Goal: Entertainment & Leisure: Consume media (video, audio)

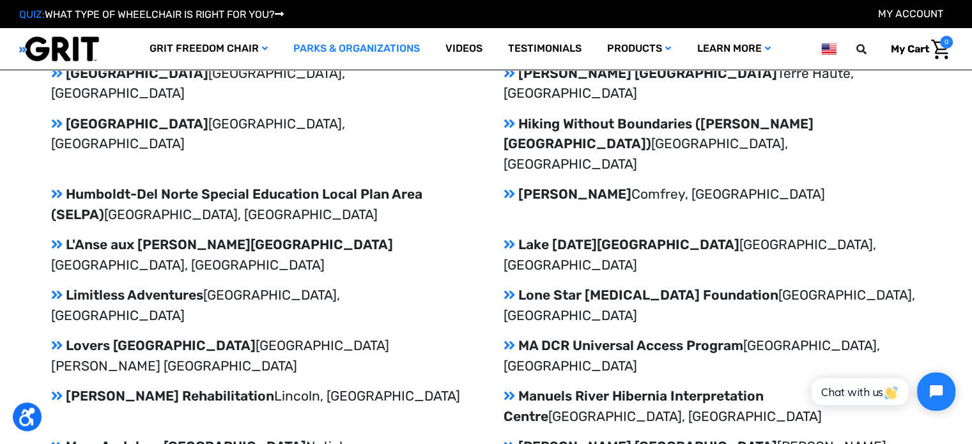
click at [429, 268] on div "Achieve [GEOGRAPHIC_DATA], [GEOGRAPHIC_DATA] [GEOGRAPHIC_DATA] Adventures [GEOG…" at bounding box center [486, 275] width 870 height 1454
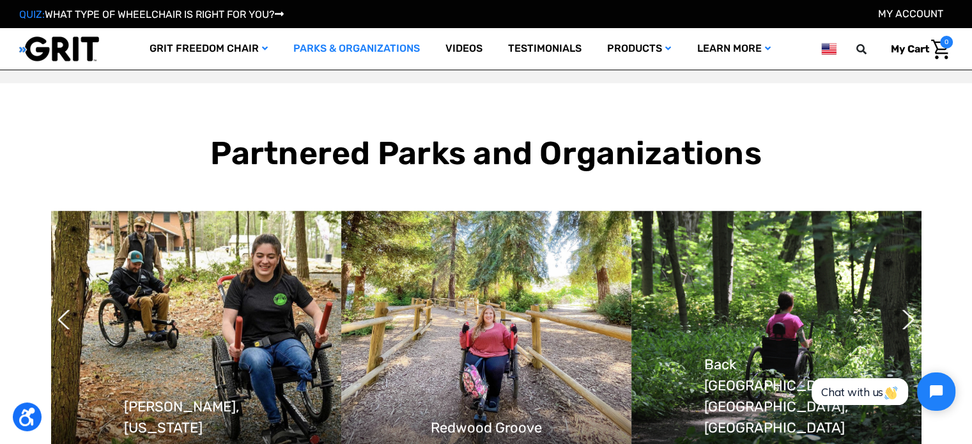
scroll to position [1012, 0]
click at [395, 95] on div "Partnered Parks and Organizations Previous [GEOGRAPHIC_DATA], [US_STATE] [GEOGR…" at bounding box center [486, 292] width 972 height 416
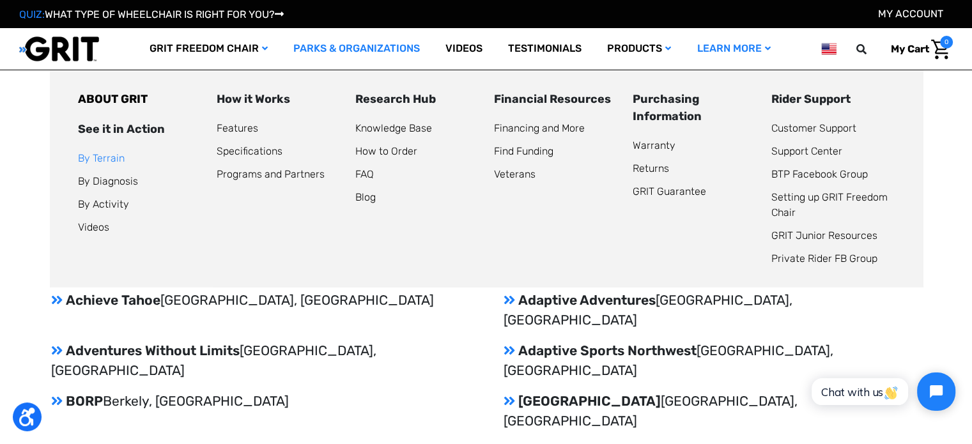
click at [111, 155] on link "By Terrain" at bounding box center [101, 158] width 47 height 12
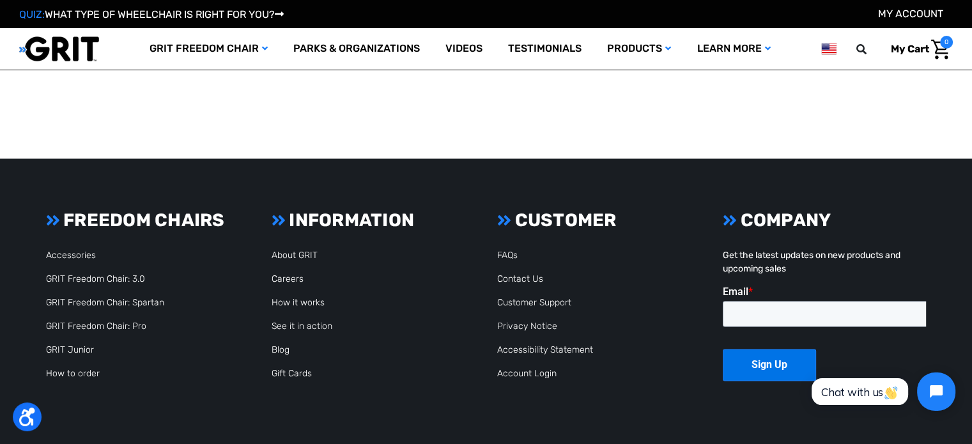
scroll to position [1896, 0]
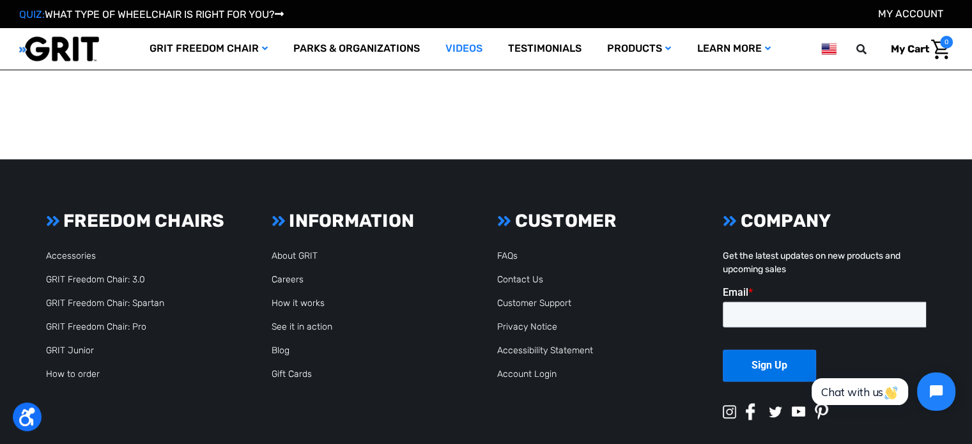
click at [473, 47] on link "Videos" at bounding box center [464, 49] width 63 height 42
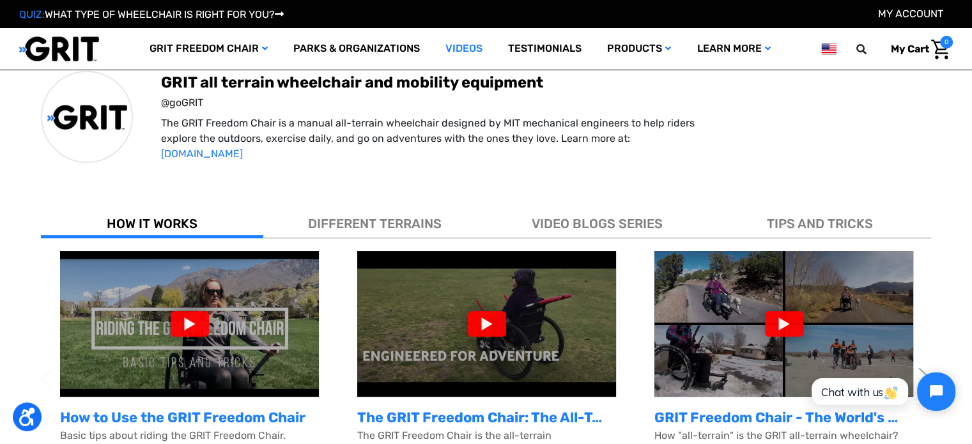
click at [185, 337] on img at bounding box center [189, 324] width 259 height 146
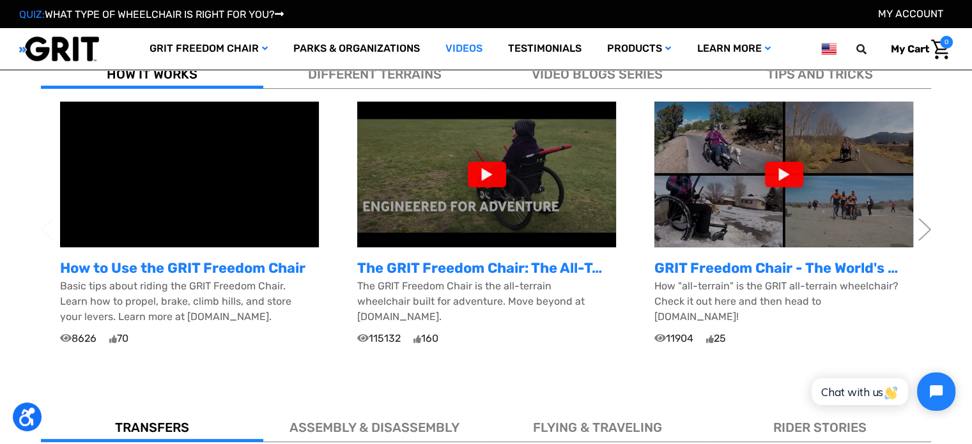
scroll to position [429, 0]
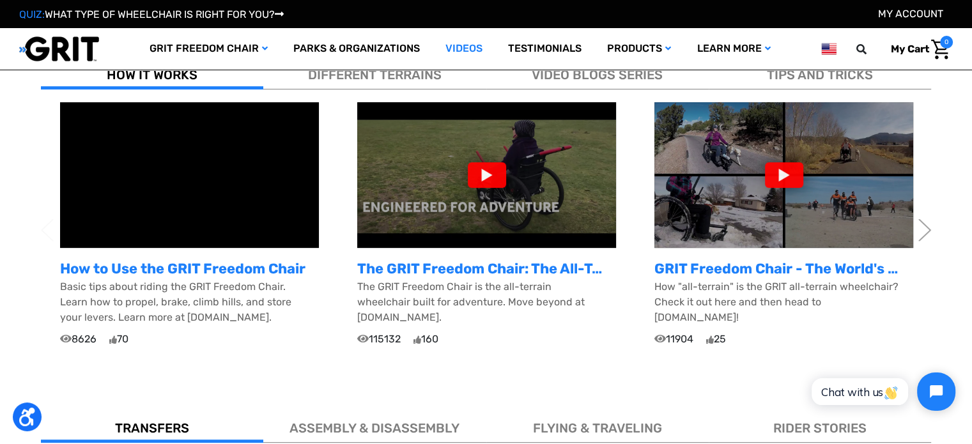
click at [470, 218] on img at bounding box center [486, 175] width 259 height 146
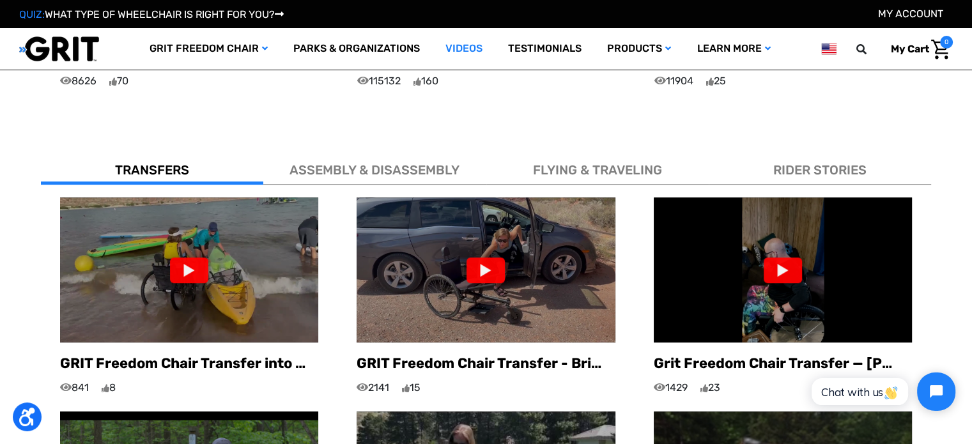
scroll to position [686, 0]
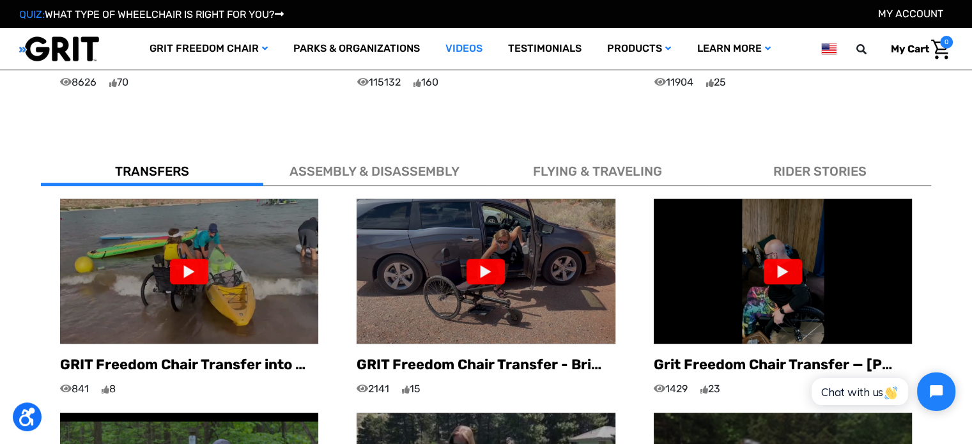
click at [364, 168] on div "ASSEMBLY & DISASSEMBLY" at bounding box center [374, 168] width 222 height 35
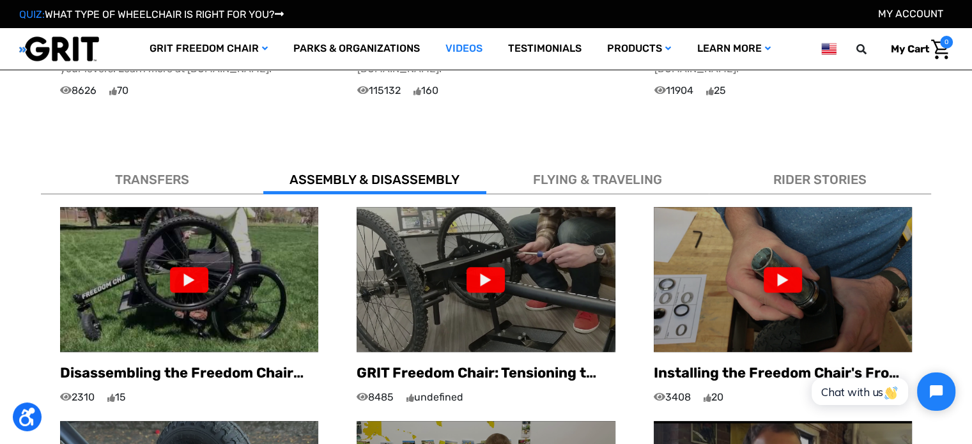
scroll to position [677, 0]
click at [194, 282] on img at bounding box center [189, 279] width 258 height 145
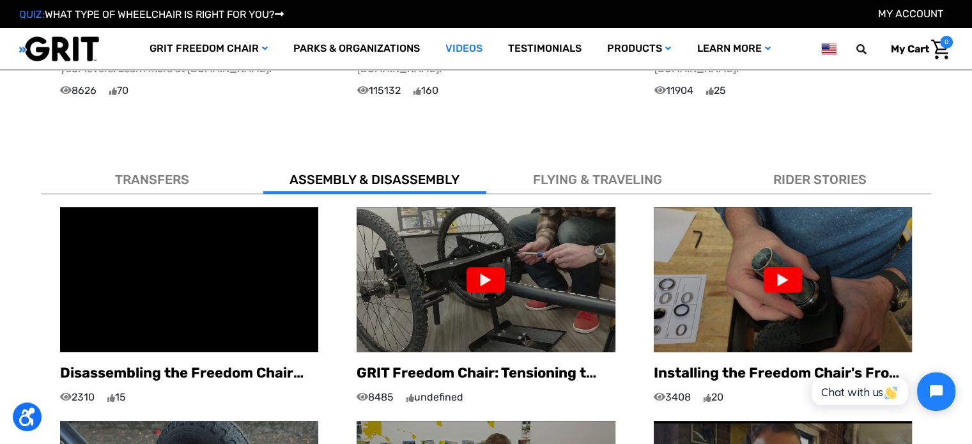
click at [544, 283] on img at bounding box center [486, 279] width 258 height 145
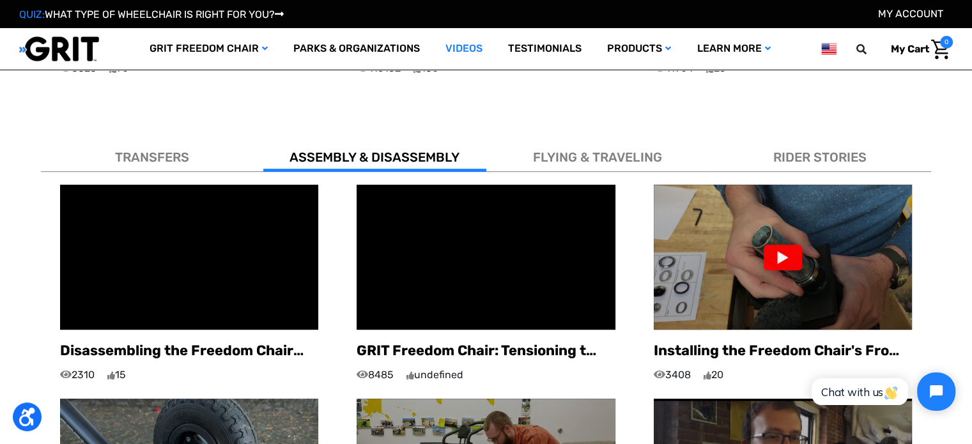
scroll to position [642, 0]
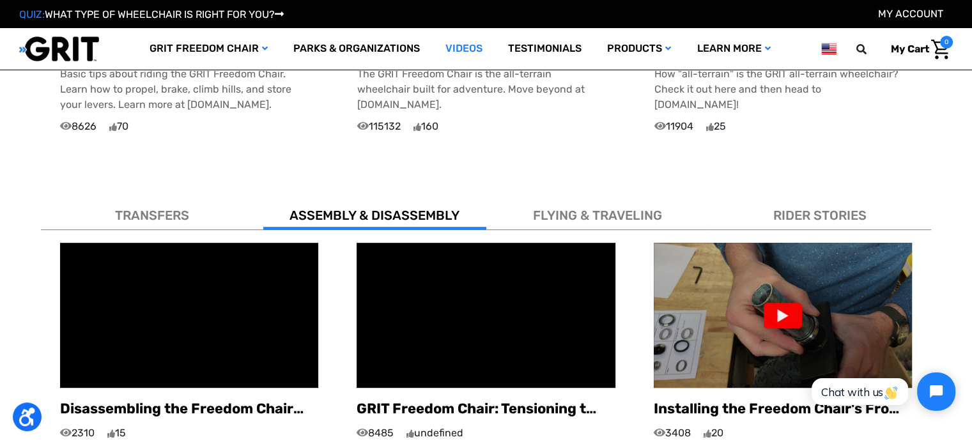
click at [164, 208] on span "TRANSFERS" at bounding box center [152, 215] width 74 height 15
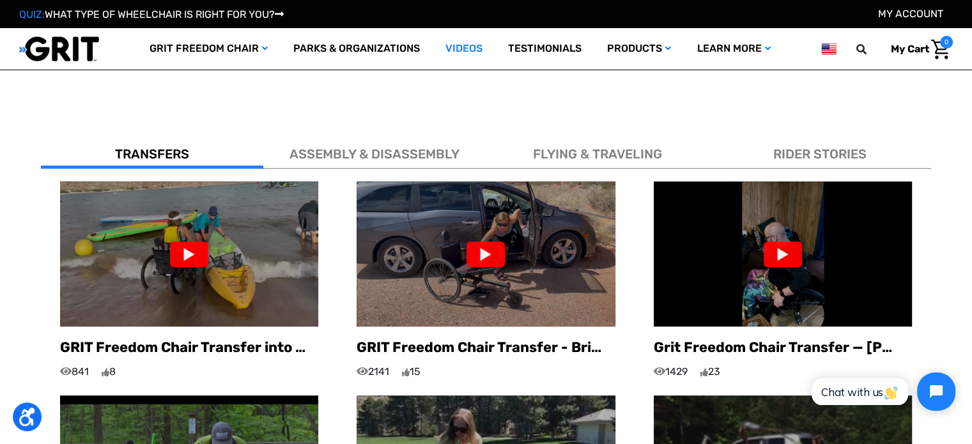
scroll to position [703, 0]
click at [385, 134] on div "ASSEMBLY & DISASSEMBLY" at bounding box center [374, 151] width 222 height 35
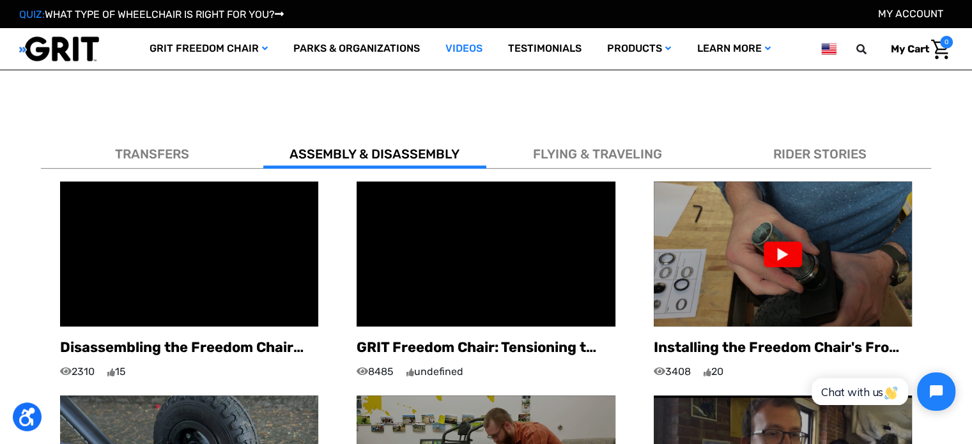
click at [206, 134] on div "TRANSFERS" at bounding box center [152, 151] width 222 height 35
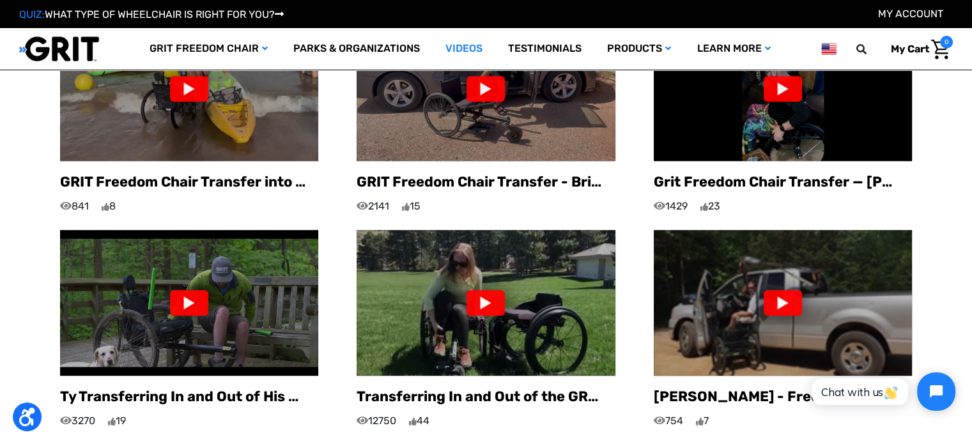
scroll to position [879, 0]
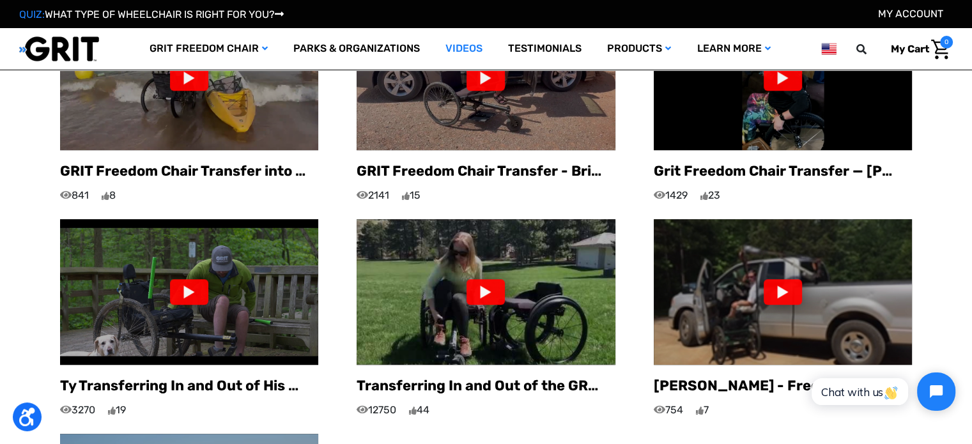
click at [490, 286] on div at bounding box center [485, 292] width 38 height 26
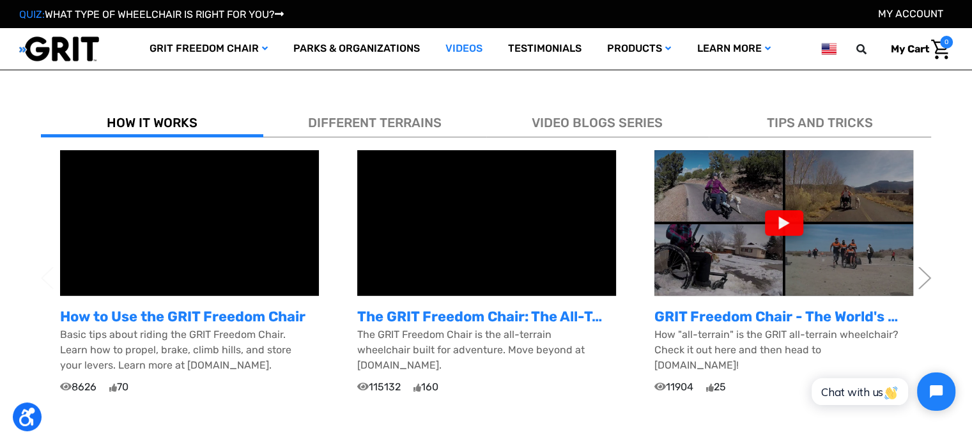
scroll to position [381, 0]
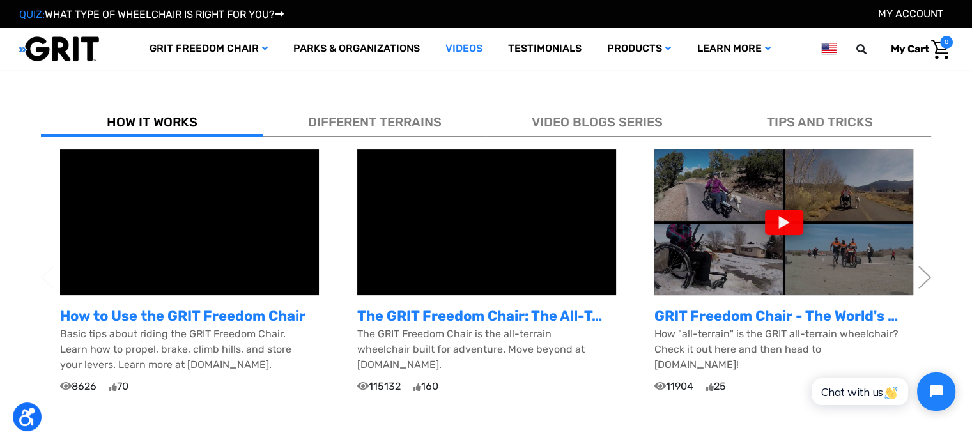
click at [384, 124] on span "DIFFERENT TERRAINS" at bounding box center [375, 121] width 134 height 15
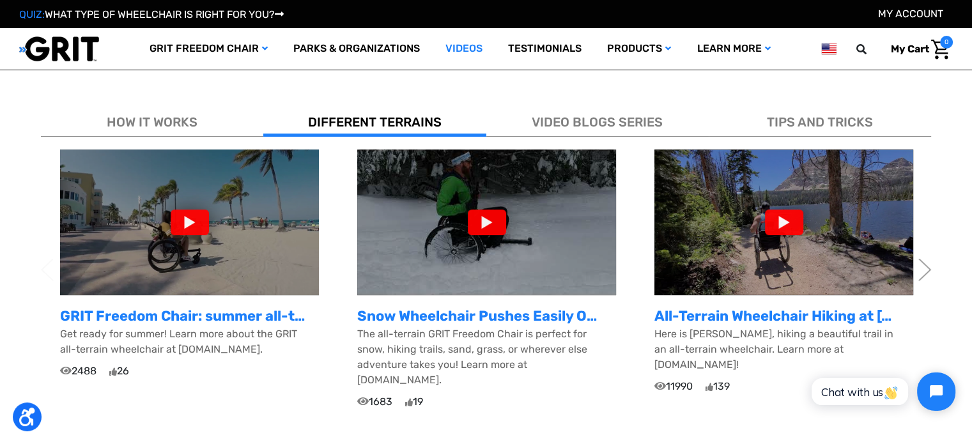
click at [503, 229] on div at bounding box center [487, 223] width 38 height 26
